Goal: Find contact information: Find contact information

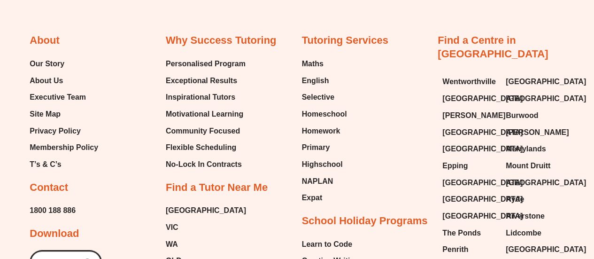
scroll to position [3618, 0]
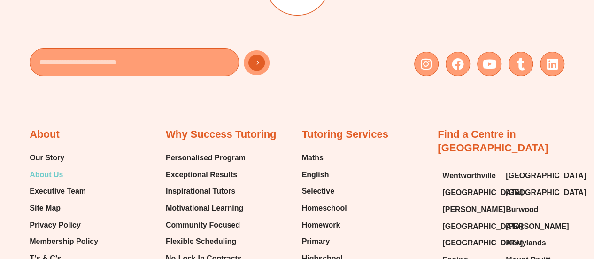
click at [47, 168] on span "About Us" at bounding box center [46, 175] width 33 height 14
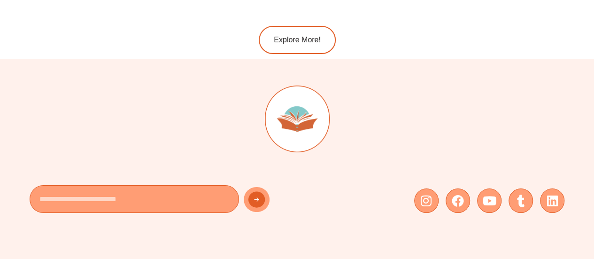
scroll to position [1929, 0]
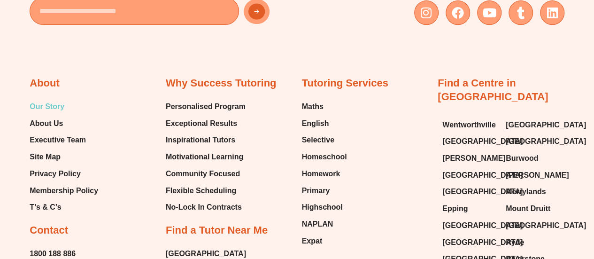
click at [47, 107] on span "Our Story" at bounding box center [47, 107] width 35 height 14
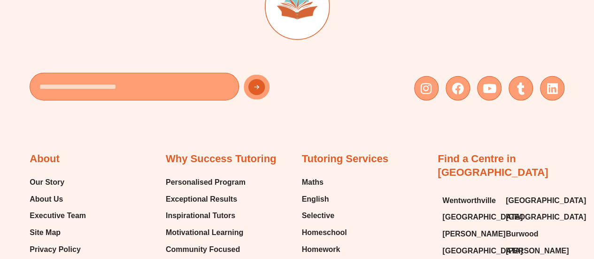
scroll to position [1246, 0]
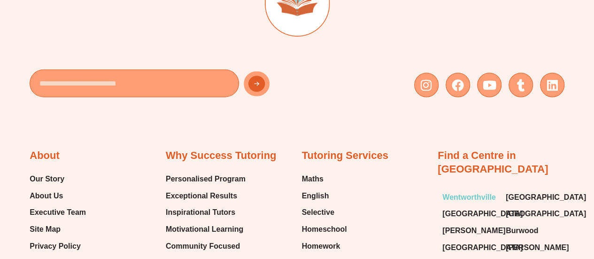
click at [469, 190] on span "Wentworthville" at bounding box center [470, 197] width 54 height 14
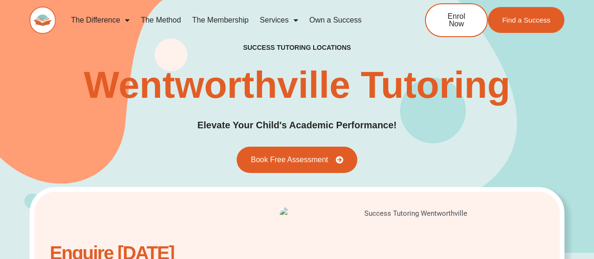
scroll to position [188, 0]
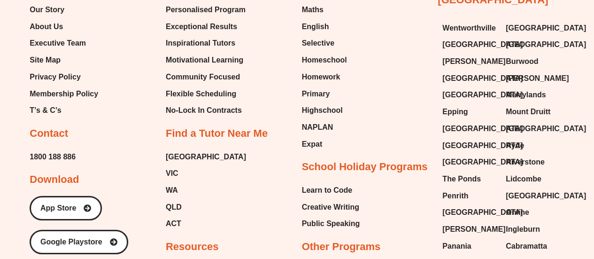
scroll to position [1434, 0]
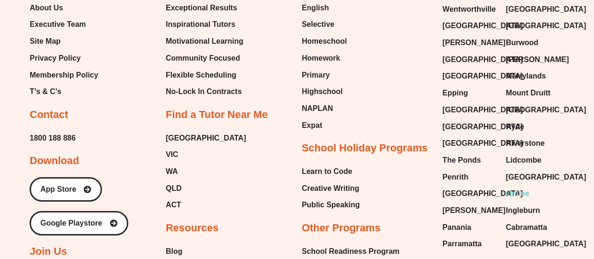
click at [513, 187] on span "Online" at bounding box center [517, 194] width 23 height 14
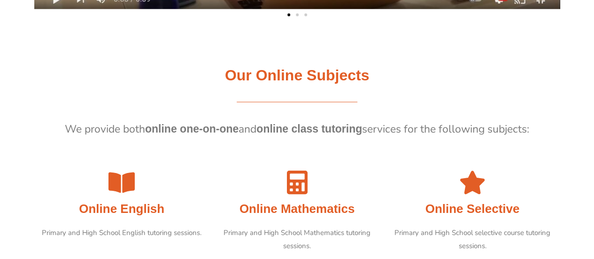
scroll to position [845, 0]
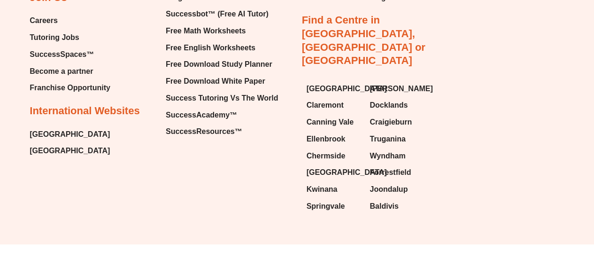
scroll to position [1453, 0]
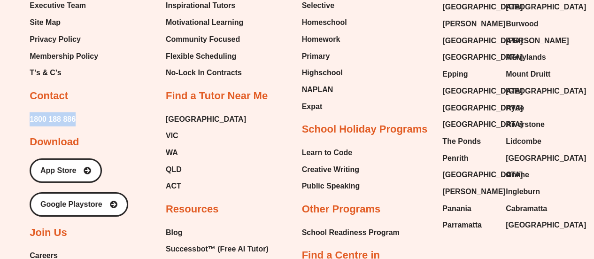
drag, startPoint x: 93, startPoint y: 115, endPoint x: 26, endPoint y: 119, distance: 66.9
click at [26, 119] on div "Email Instagram Facebook Youtube Tumblr Linkedin About Our Story About Us Execu…" at bounding box center [297, 107] width 594 height 743
copy span "1800 188 886"
